Goal: Information Seeking & Learning: Learn about a topic

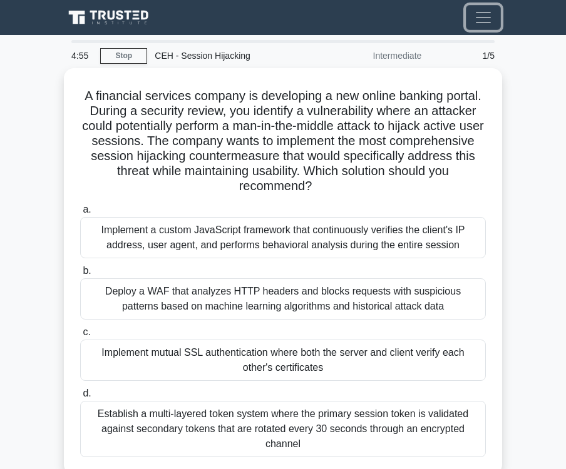
click at [481, 26] on span "Toggle navigation" at bounding box center [483, 17] width 19 height 19
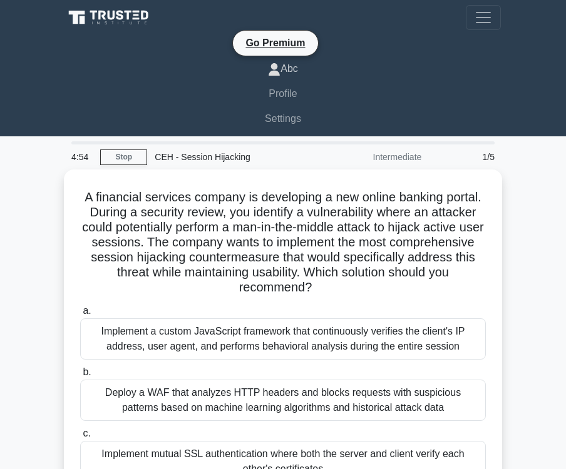
click at [286, 68] on link "Abc" at bounding box center [283, 68] width 436 height 25
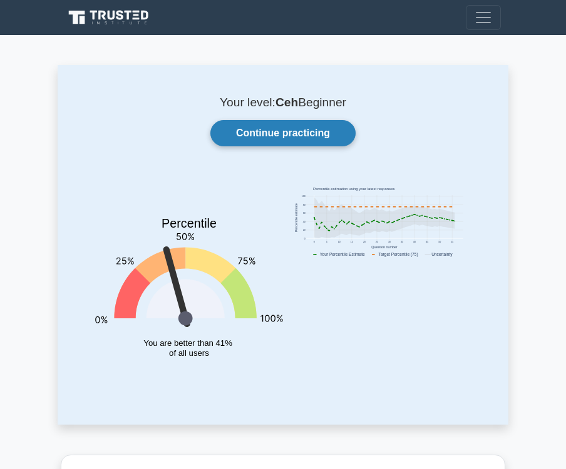
click at [268, 139] on link "Continue practicing" at bounding box center [282, 133] width 145 height 26
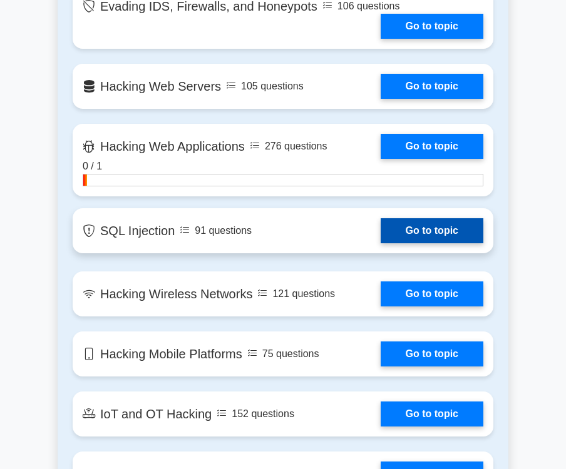
scroll to position [1555, 0]
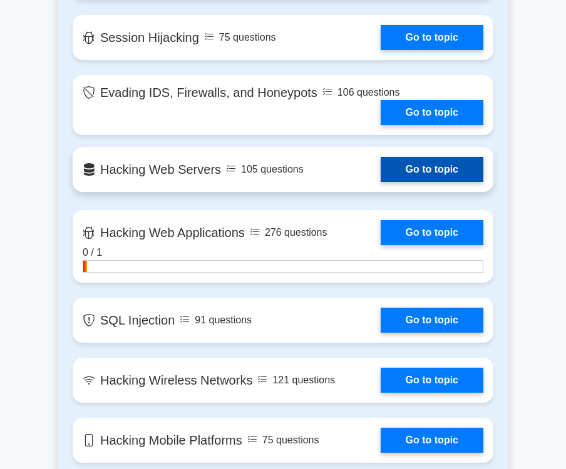
click at [381, 174] on link "Go to topic" at bounding box center [432, 169] width 103 height 25
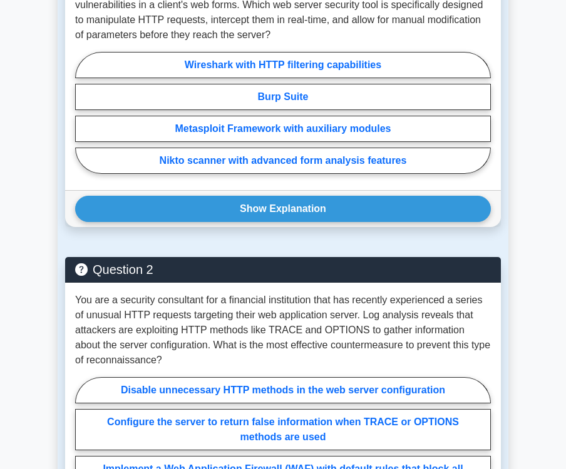
scroll to position [950, 0]
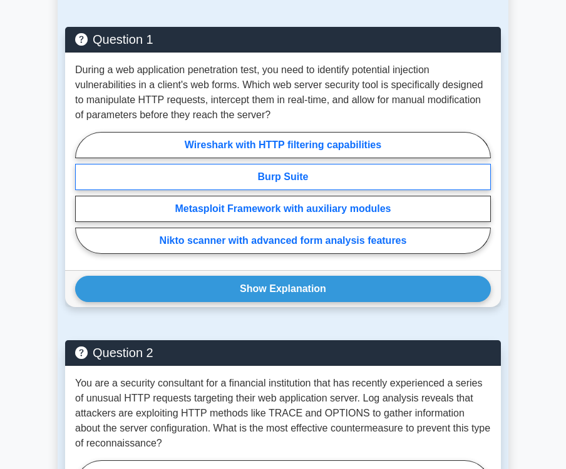
click at [290, 190] on label "Burp Suite" at bounding box center [283, 177] width 416 height 26
click at [83, 195] on input "Burp Suite" at bounding box center [79, 197] width 8 height 8
radio input "true"
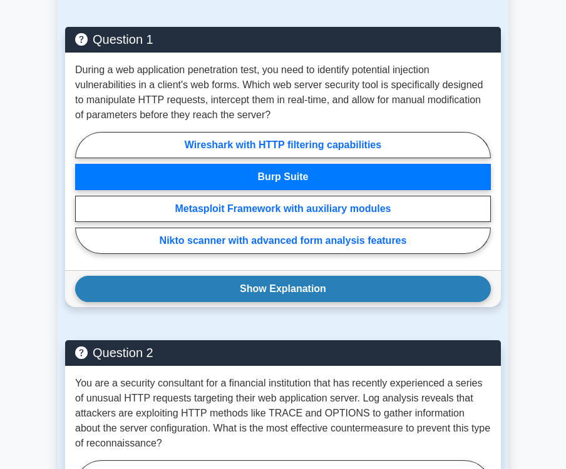
click at [313, 302] on button "Show Explanation" at bounding box center [283, 289] width 416 height 26
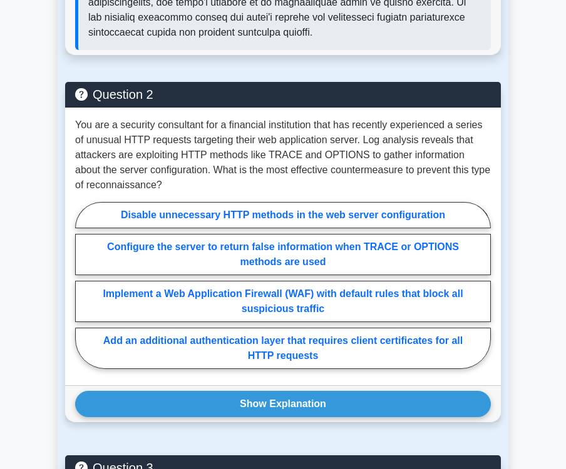
scroll to position [1489, 0]
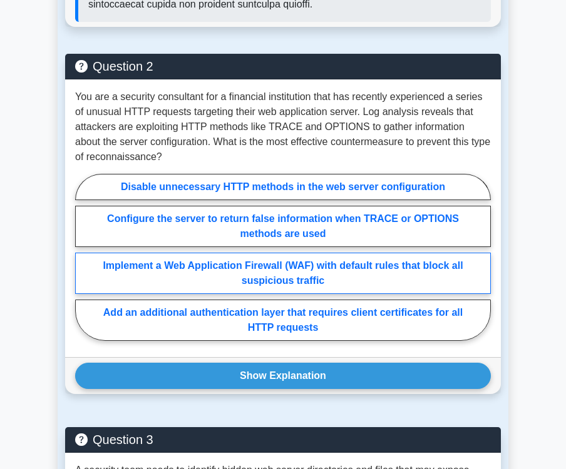
click at [323, 291] on label "Implement a Web Application Firewall (WAF) with default rules that block all su…" at bounding box center [283, 273] width 416 height 41
click at [83, 265] on input "Implement a Web Application Firewall (WAF) with default rules that block all su…" at bounding box center [79, 261] width 8 height 8
radio input "true"
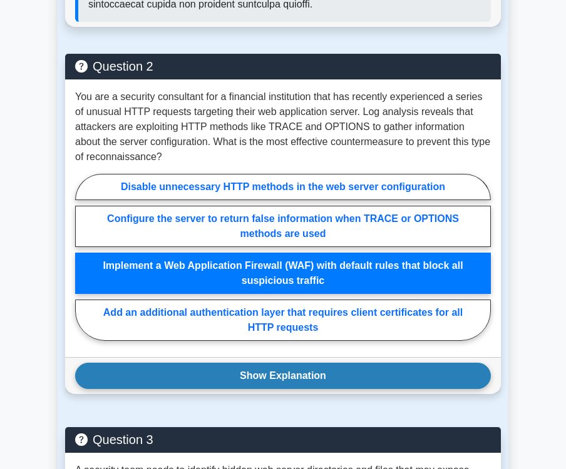
click at [309, 389] on button "Show Explanation" at bounding box center [283, 376] width 416 height 26
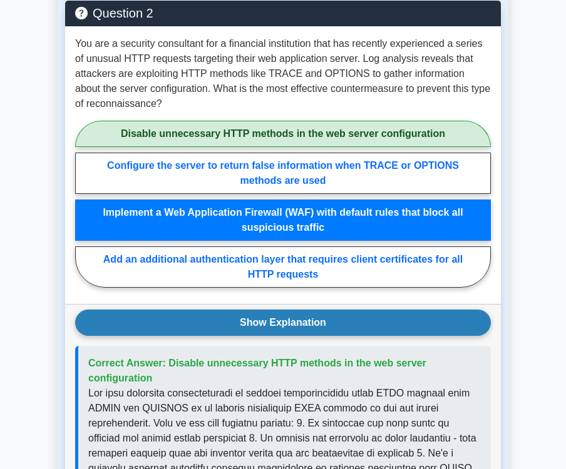
scroll to position [1576, 0]
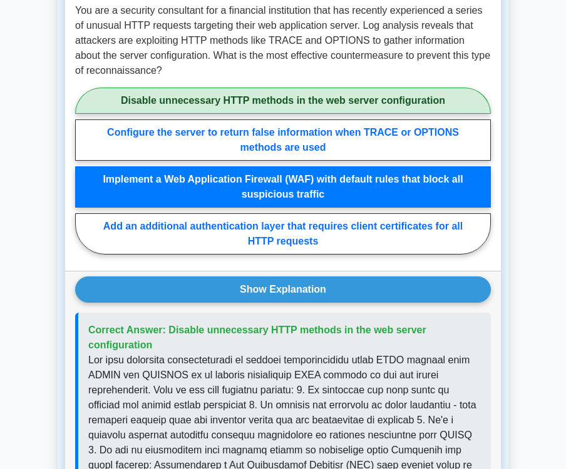
click at [294, 110] on label "Disable unnecessary HTTP methods in the web server configuration" at bounding box center [283, 101] width 416 height 26
click at [83, 171] on input "Disable unnecessary HTTP methods in the web server configuration" at bounding box center [79, 175] width 8 height 8
radio input "true"
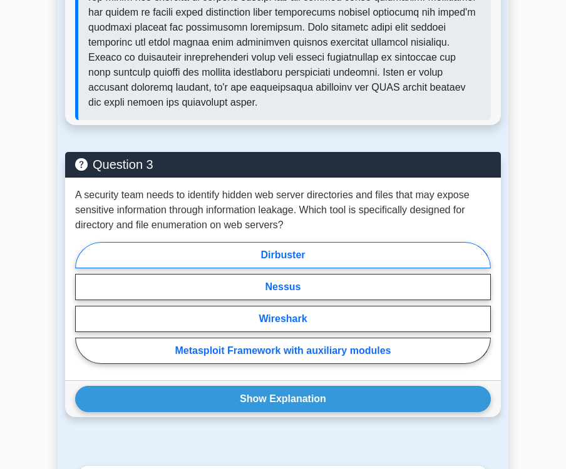
scroll to position [2094, 0]
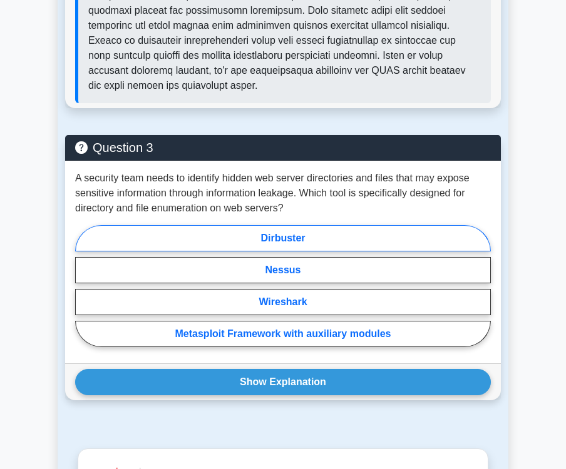
click at [292, 252] on label "Dirbuster" at bounding box center [283, 238] width 416 height 26
click at [83, 286] on input "Dirbuster" at bounding box center [79, 290] width 8 height 8
radio input "true"
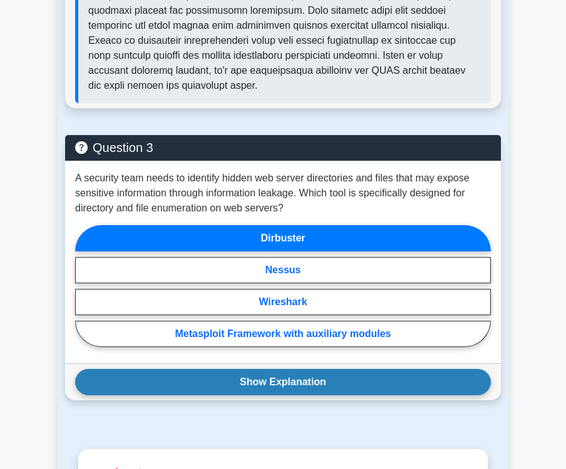
click at [272, 396] on button "Show Explanation" at bounding box center [283, 382] width 416 height 26
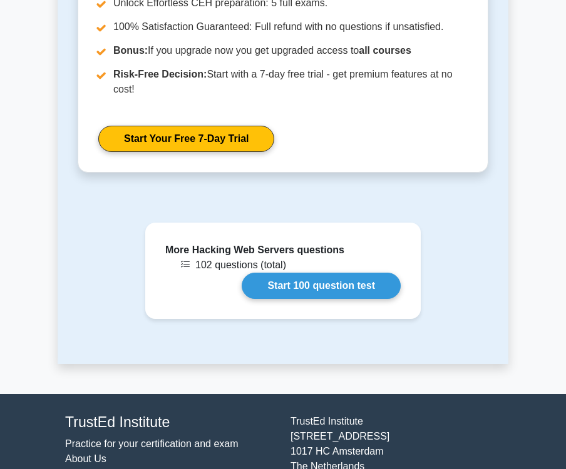
scroll to position [2958, 0]
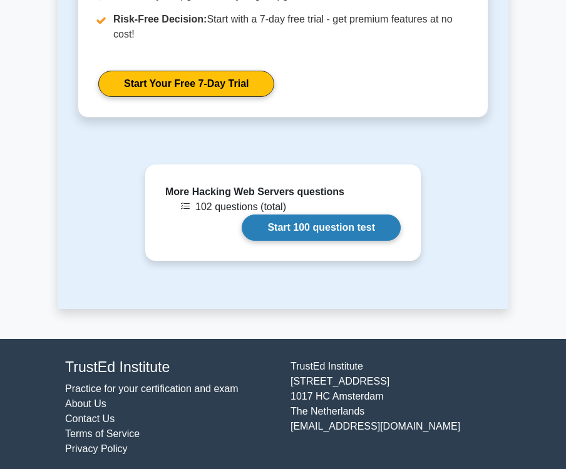
click at [319, 241] on link "Start 100 question test" at bounding box center [321, 228] width 159 height 26
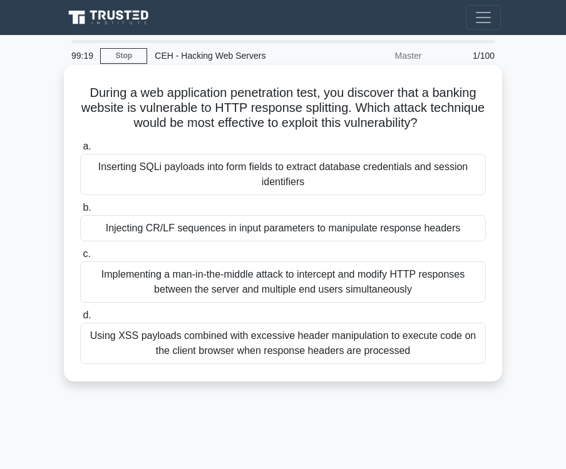
click at [213, 185] on div "Inserting SQLi payloads into form fields to extract database credentials and se…" at bounding box center [283, 174] width 406 height 41
click at [80, 151] on input "a. Inserting SQLi payloads into form fields to extract database credentials and…" at bounding box center [80, 147] width 0 height 8
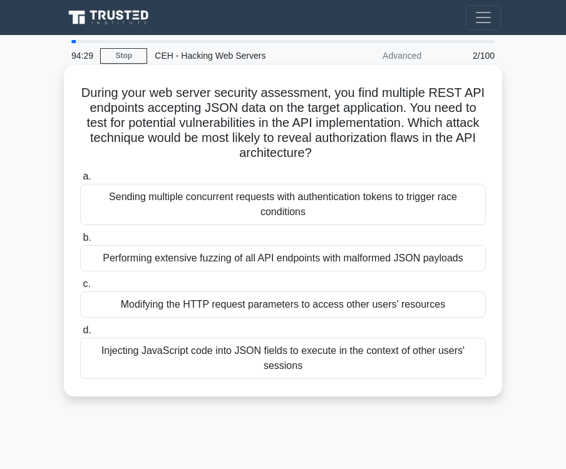
click at [309, 261] on div "Performing extensive fuzzing of all API endpoints with malformed JSON payloads" at bounding box center [283, 258] width 406 height 26
click at [80, 242] on input "b. Performing extensive fuzzing of all API endpoints with malformed JSON payloa…" at bounding box center [80, 238] width 0 height 8
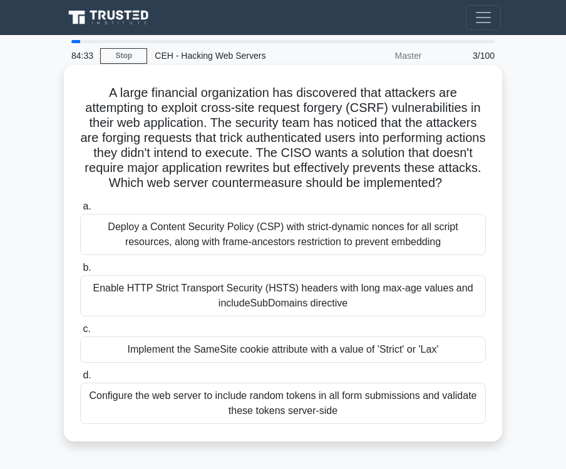
click at [245, 234] on div "Deploy a Content Security Policy (CSP) with strict-dynamic nonces for all scrip…" at bounding box center [283, 234] width 406 height 41
click at [80, 211] on input "a. Deploy a Content Security Policy (CSP) with strict-dynamic nonces for all sc…" at bounding box center [80, 207] width 0 height 8
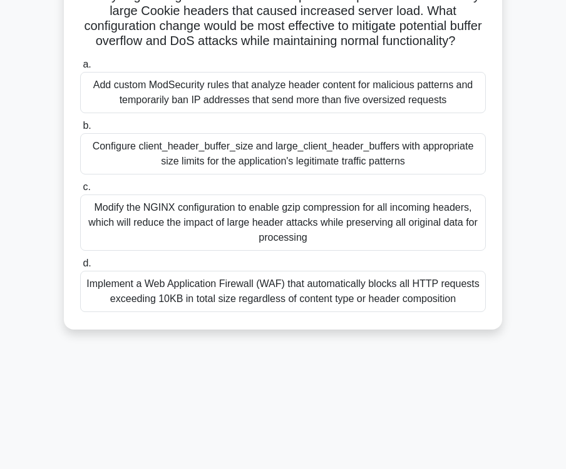
scroll to position [173, 0]
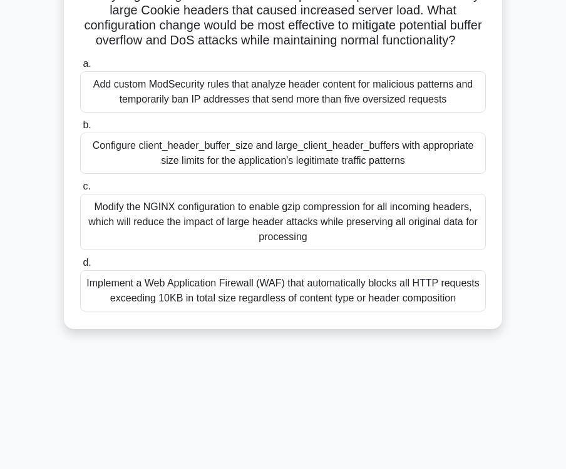
click at [280, 227] on div "Modify the NGINX configuration to enable gzip compression for all incoming head…" at bounding box center [283, 222] width 406 height 56
click at [80, 191] on input "c. Modify the NGINX configuration to enable gzip compression for all incoming h…" at bounding box center [80, 187] width 0 height 8
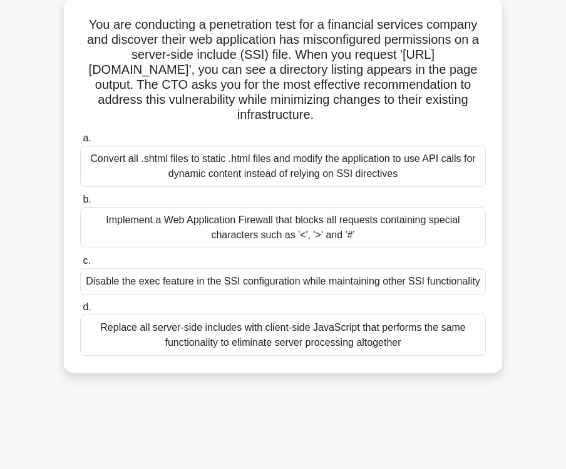
scroll to position [86, 0]
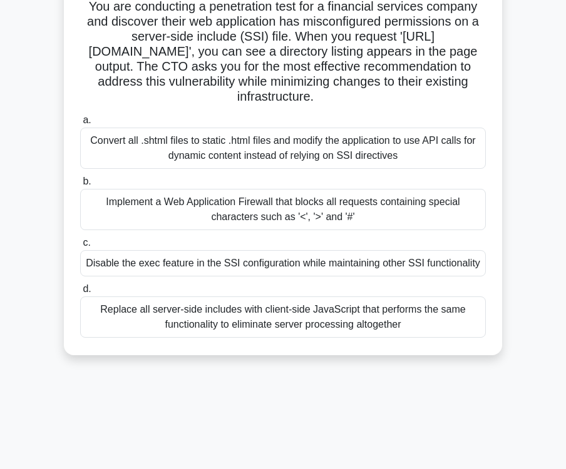
click at [275, 218] on div "Implement a Web Application Firewall that blocks all requests containing specia…" at bounding box center [283, 209] width 406 height 41
click at [80, 186] on input "b. Implement a Web Application Firewall that blocks all requests containing spe…" at bounding box center [80, 182] width 0 height 8
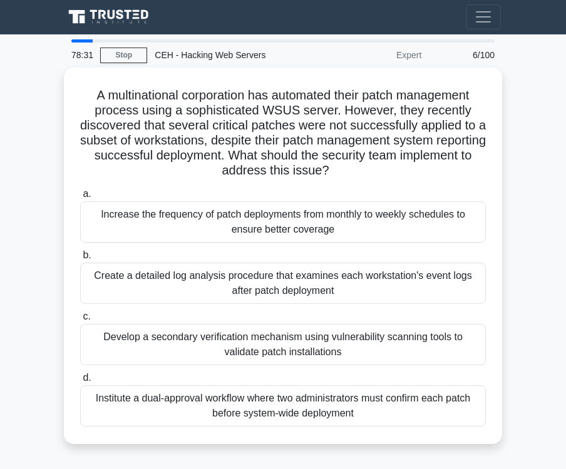
scroll to position [0, 0]
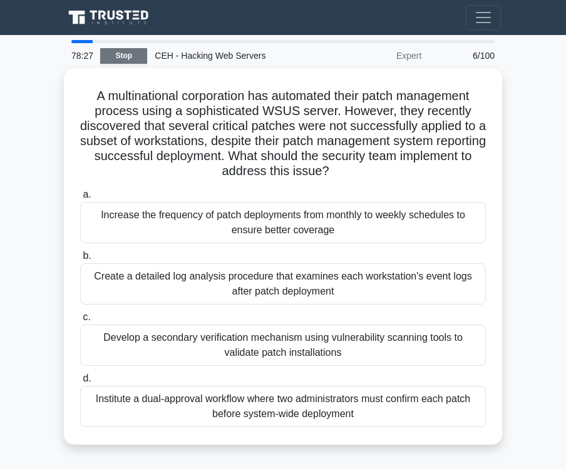
click at [137, 52] on link "Stop" at bounding box center [123, 56] width 47 height 16
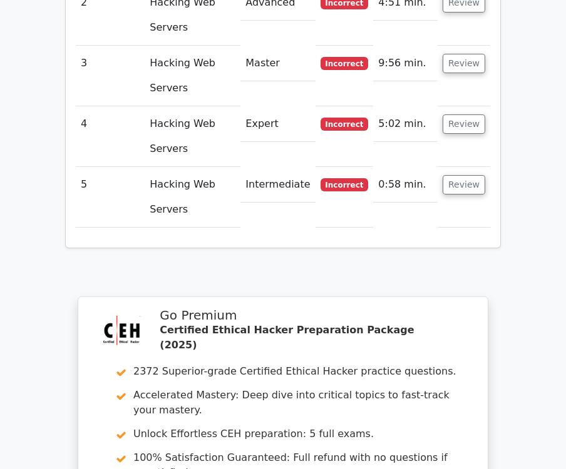
scroll to position [2128, 0]
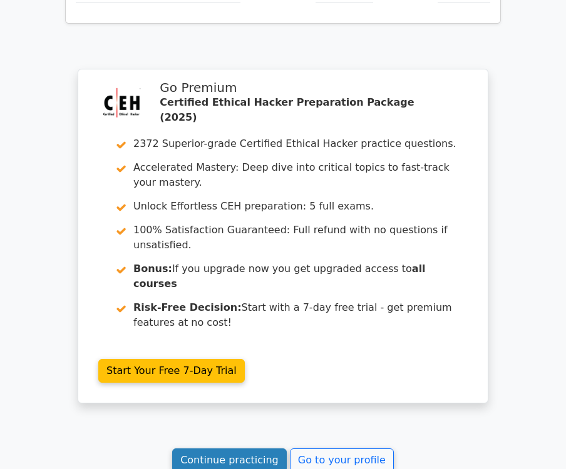
click at [229, 449] on link "Continue practicing" at bounding box center [229, 461] width 115 height 24
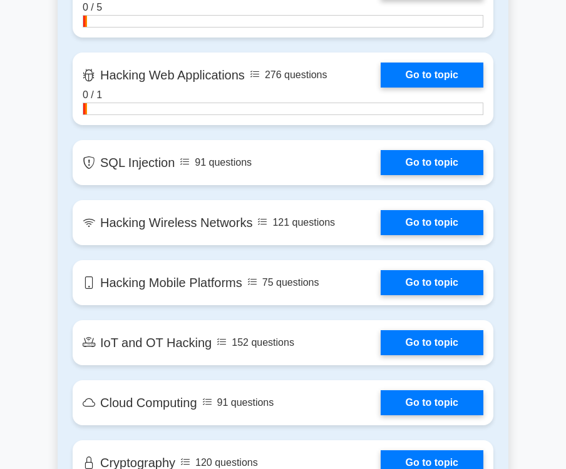
scroll to position [1728, 0]
